Goal: Transaction & Acquisition: Purchase product/service

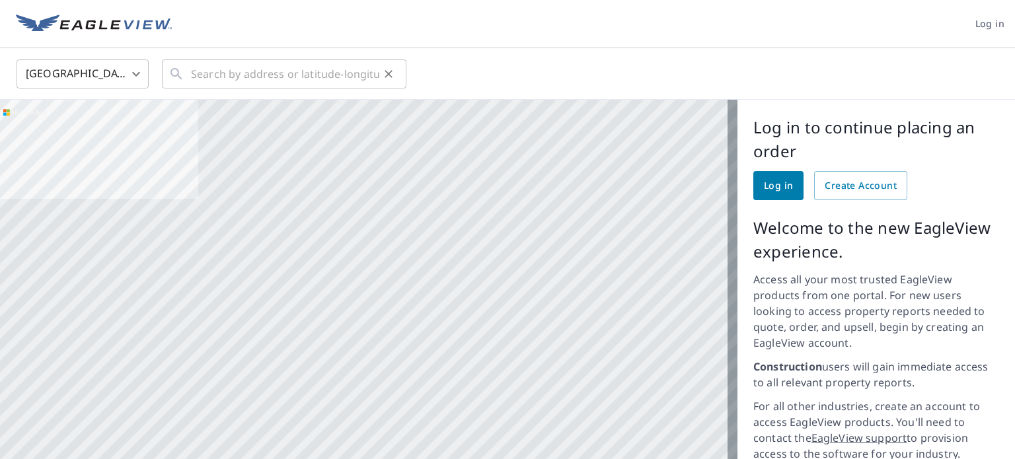
click at [180, 73] on icon at bounding box center [177, 74] width 16 height 16
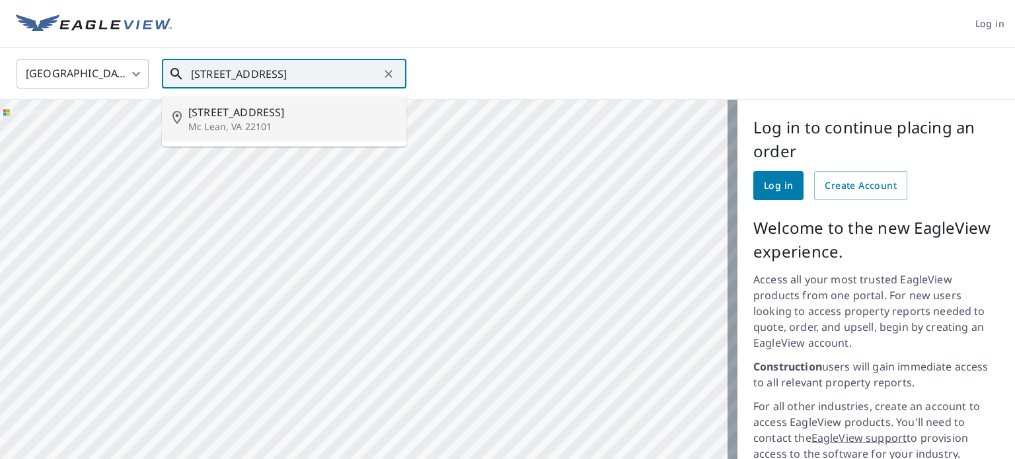
click at [227, 112] on span "[STREET_ADDRESS]" at bounding box center [292, 112] width 208 height 16
type input "[STREET_ADDRESS]"
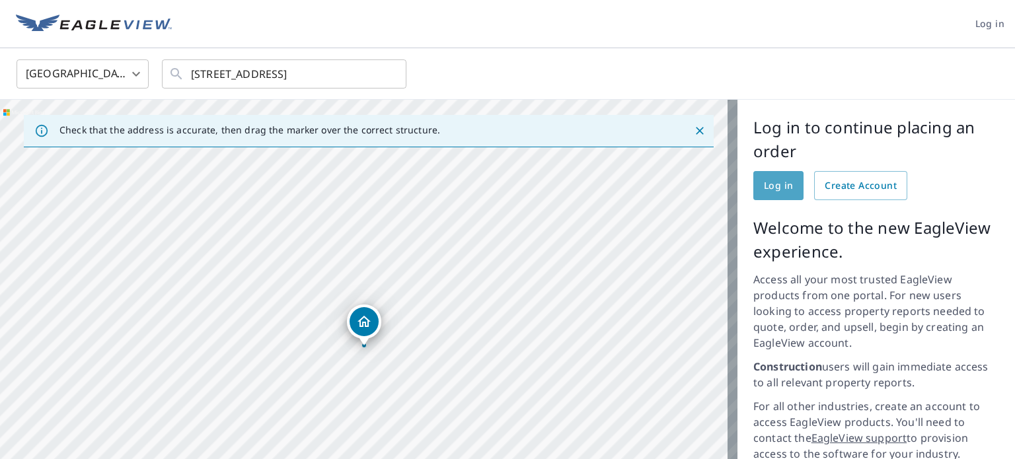
click at [764, 190] on span "Log in" at bounding box center [778, 186] width 29 height 17
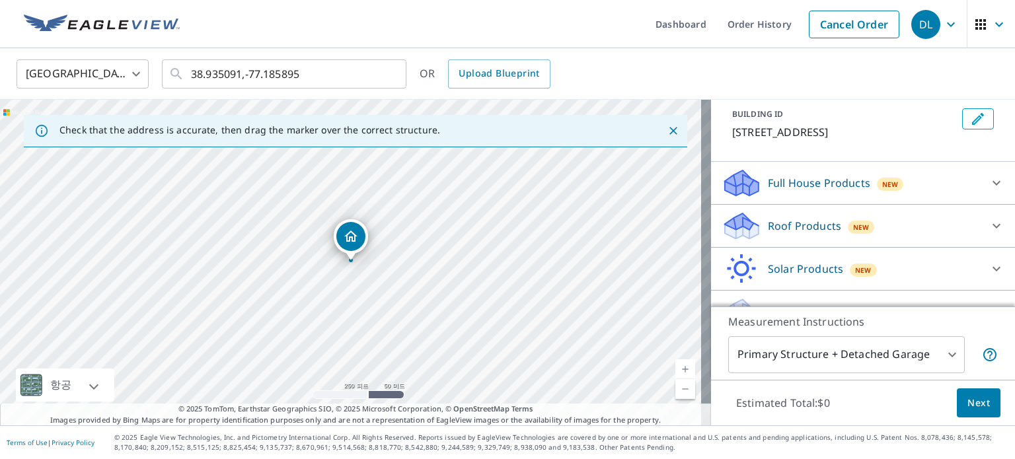
scroll to position [100, 0]
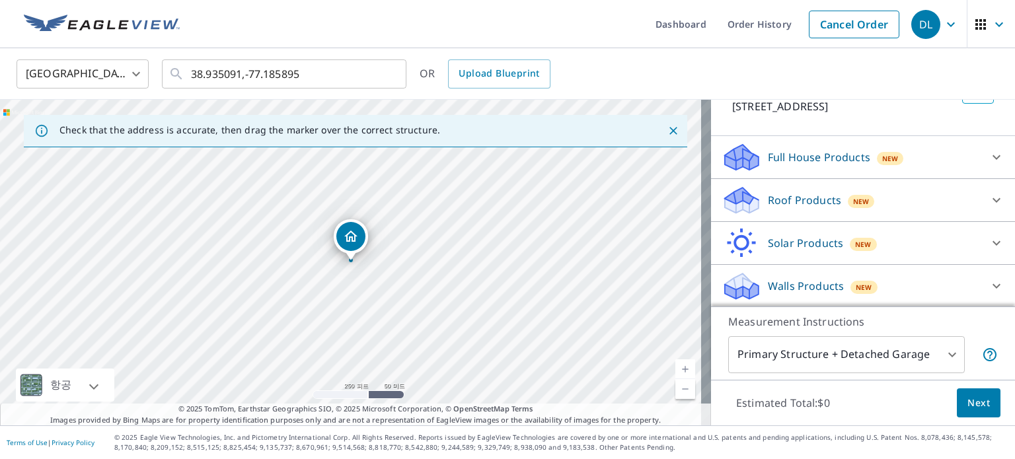
click at [800, 198] on p "Roof Products" at bounding box center [804, 200] width 73 height 16
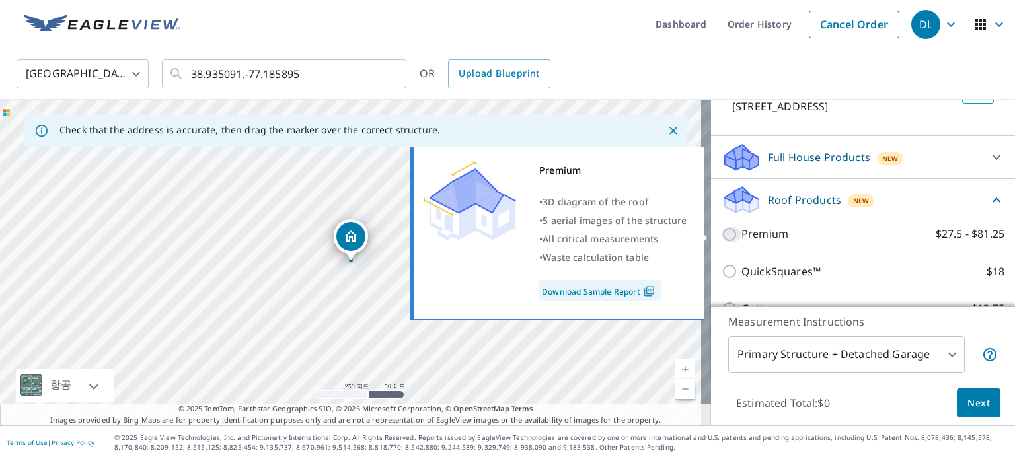
click at [722, 231] on input "Premium $27.5 - $81.25" at bounding box center [732, 235] width 20 height 16
checkbox input "true"
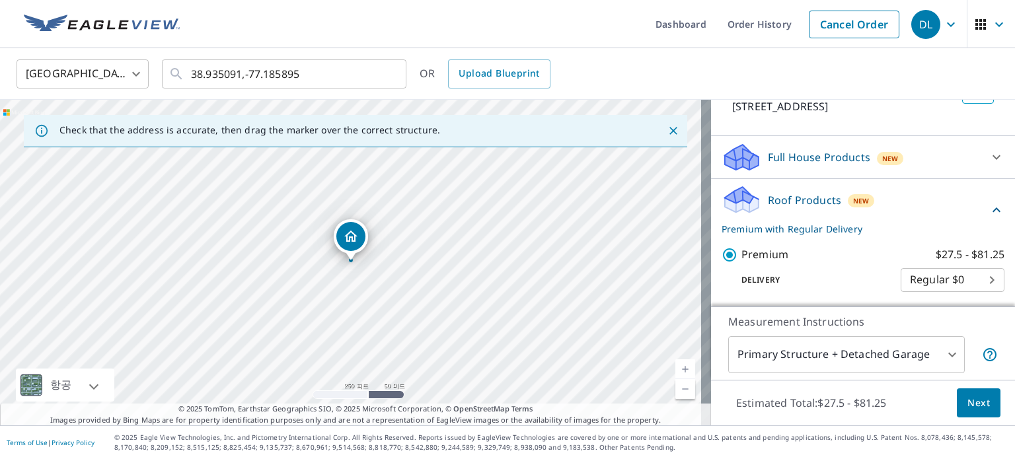
scroll to position [299, 0]
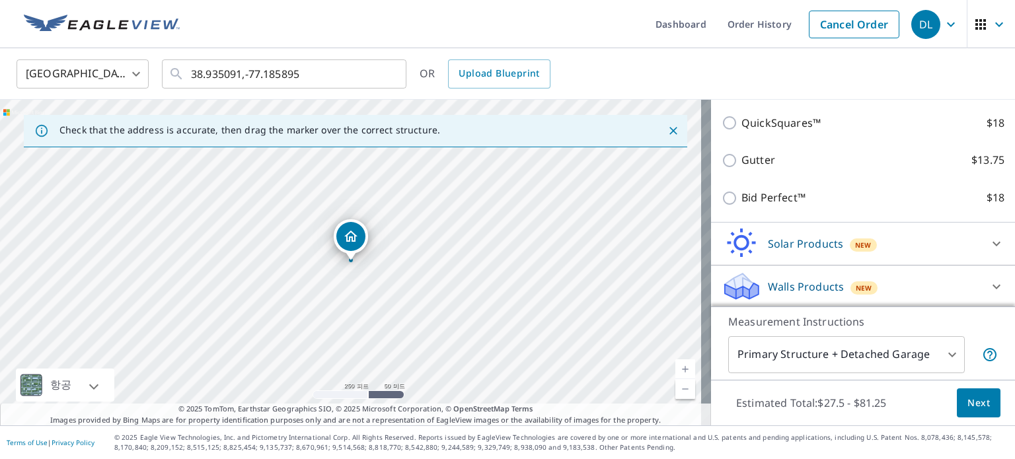
click at [972, 405] on span "Next" at bounding box center [979, 403] width 22 height 17
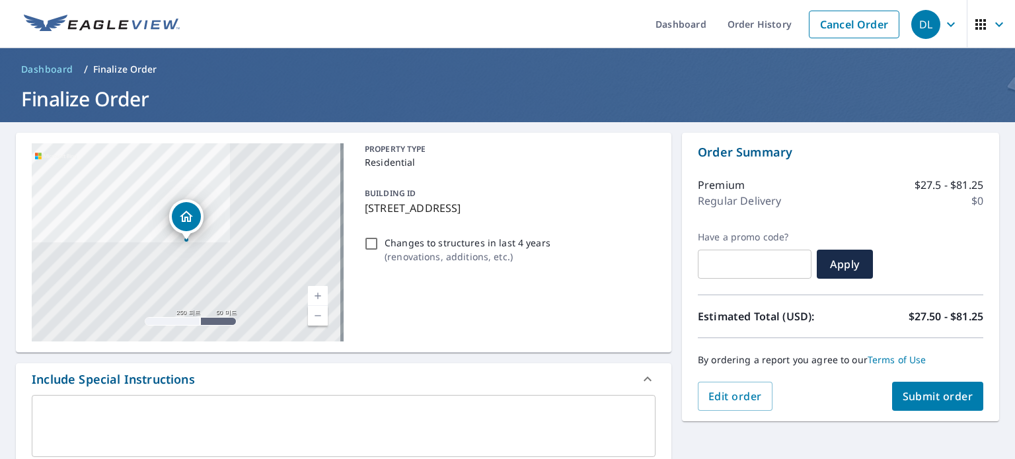
click at [925, 397] on span "Submit order" at bounding box center [938, 396] width 71 height 15
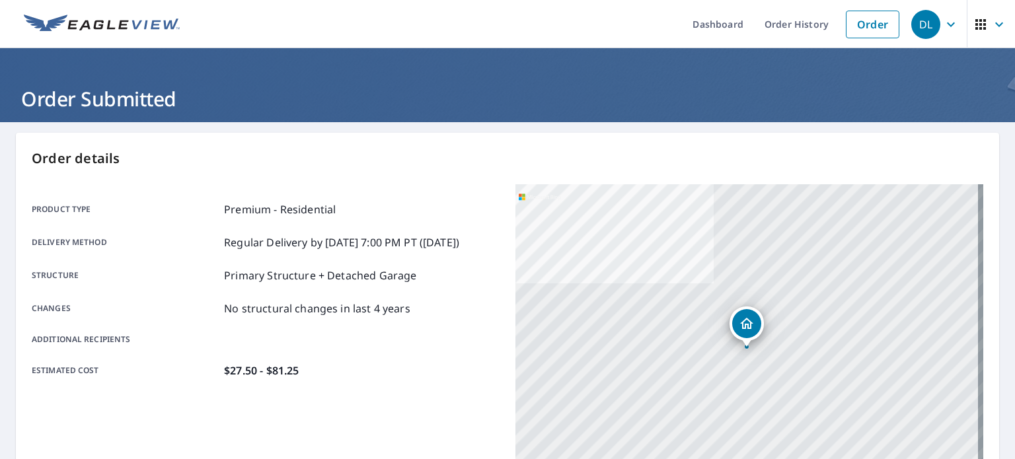
click at [379, 396] on div "Product type Premium - Residential Delivery method Regular Delivery by 10/8/202…" at bounding box center [266, 289] width 468 height 211
drag, startPoint x: 387, startPoint y: 129, endPoint x: 386, endPoint y: 140, distance: 11.3
click at [386, 140] on main "Order details Product type Premium - Residential Delivery method Regular Delive…" at bounding box center [507, 433] width 1015 height 622
click at [190, 165] on p "Order details" at bounding box center [508, 159] width 952 height 20
